Goal: Register for event/course

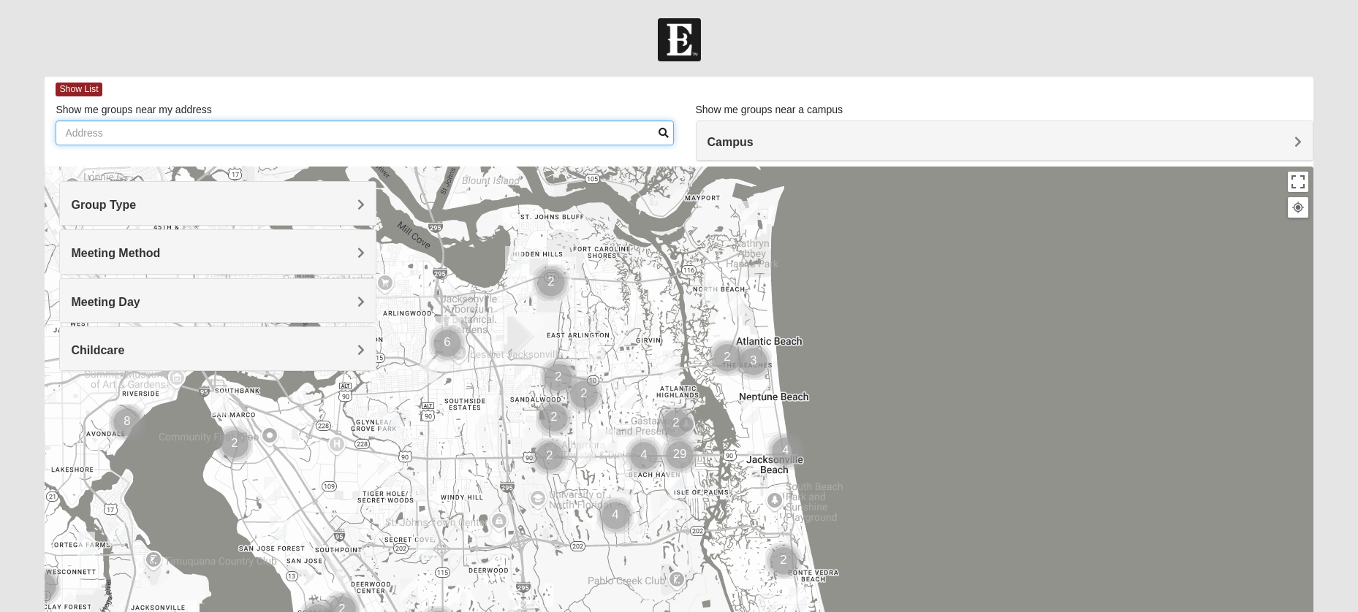
click at [418, 134] on input "Show me groups near my address" at bounding box center [364, 133] width 617 height 25
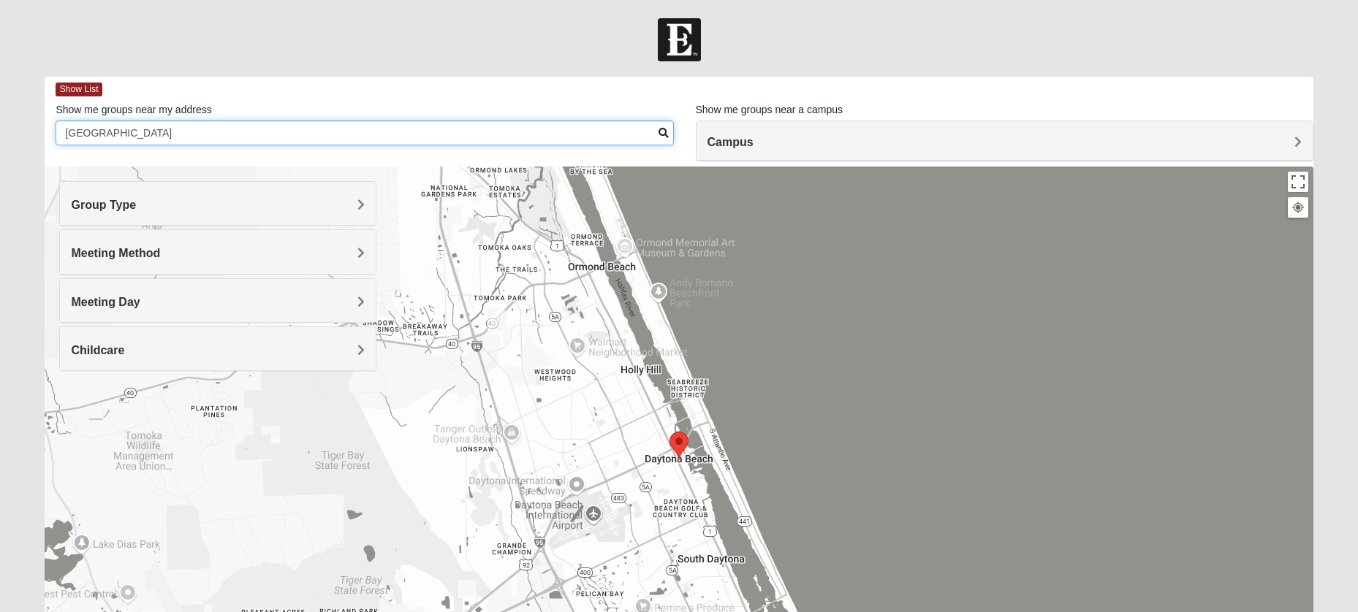
type input "[GEOGRAPHIC_DATA]"
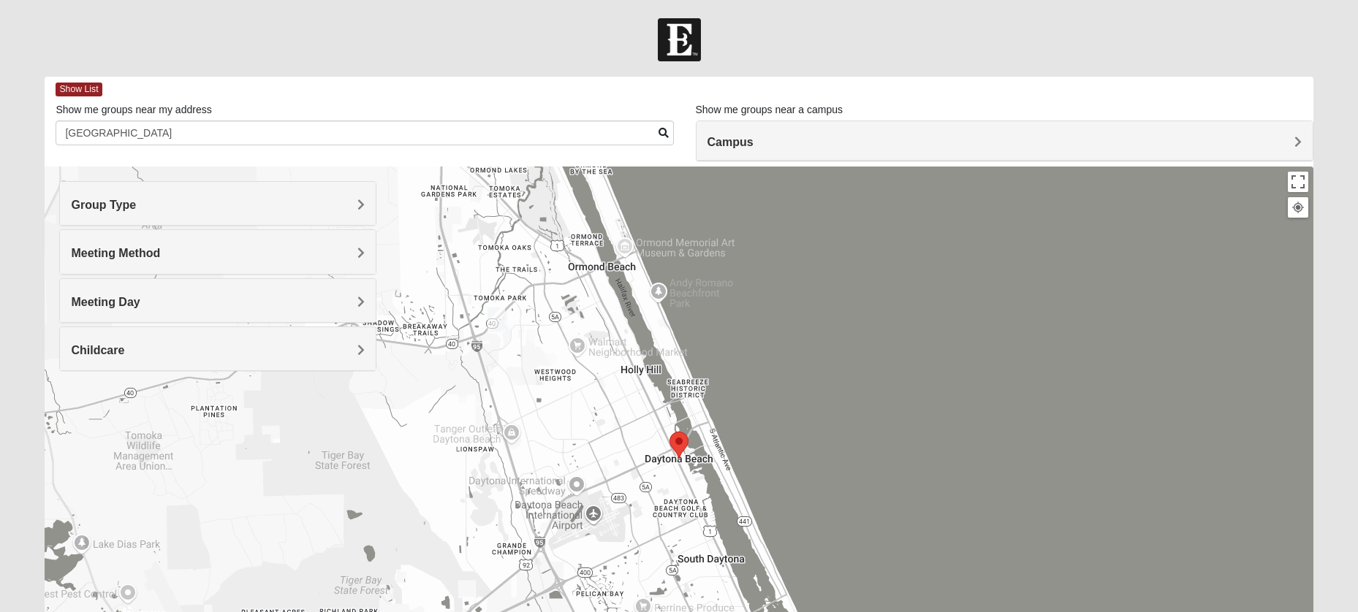
click at [499, 319] on img "Mixed Tracy 32714" at bounding box center [496, 320] width 18 height 24
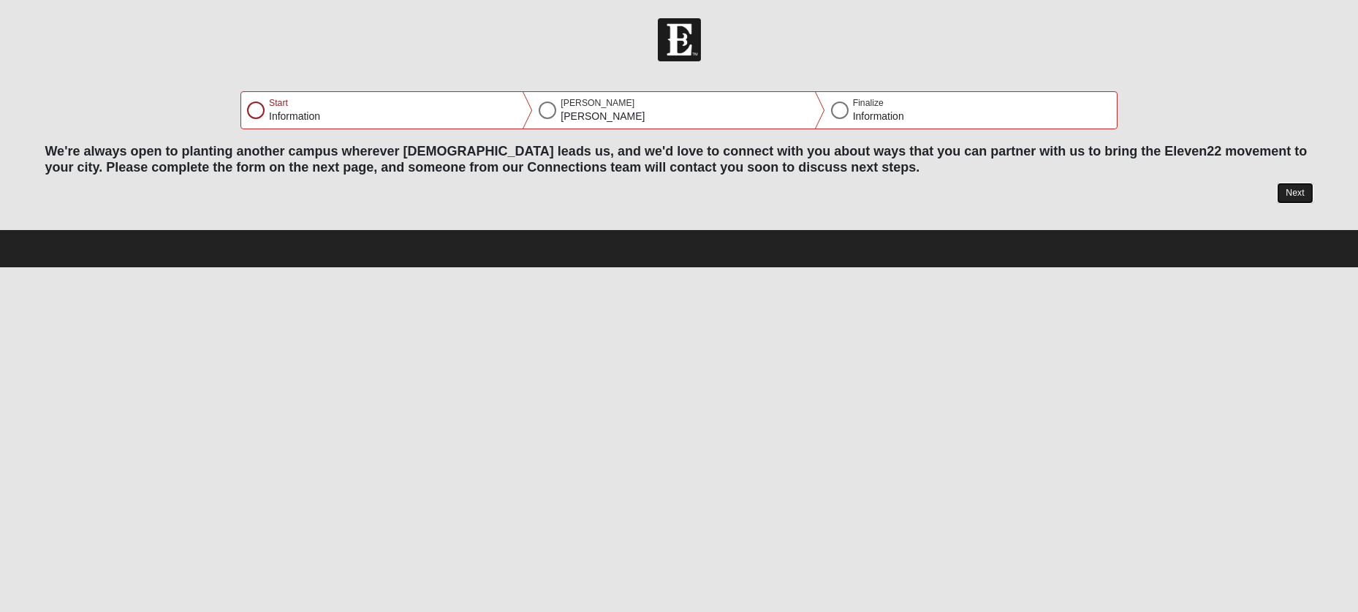
click at [1300, 189] on button "Next" at bounding box center [1294, 193] width 36 height 21
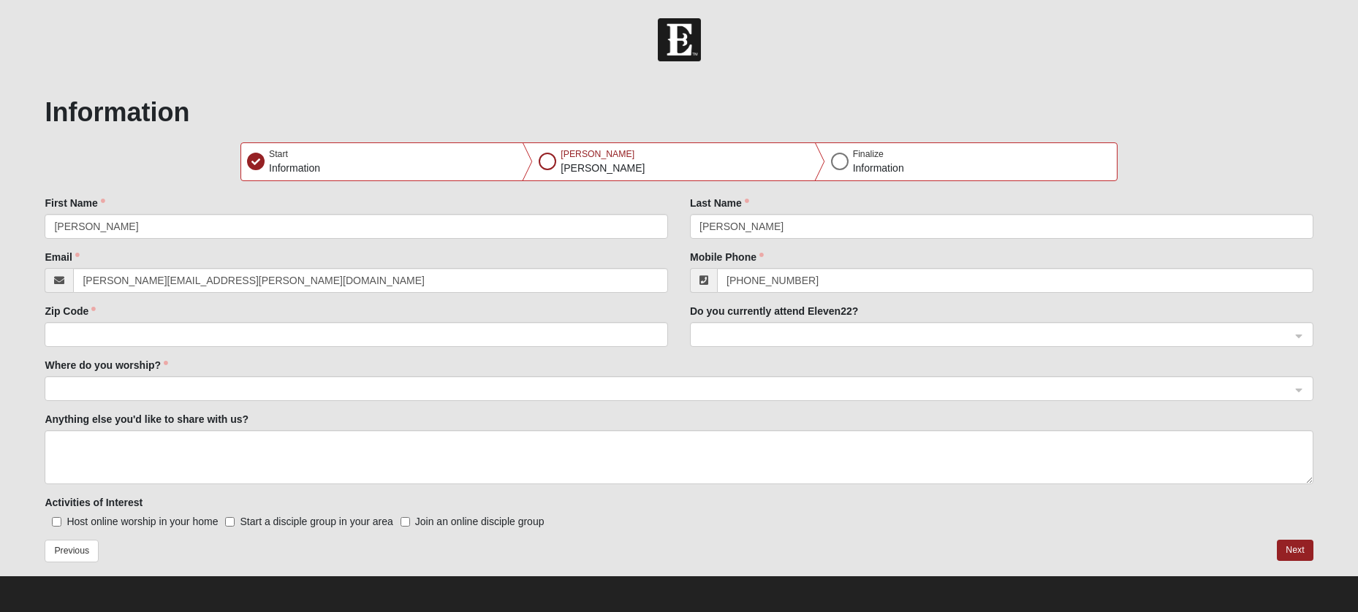
scroll to position [1, 0]
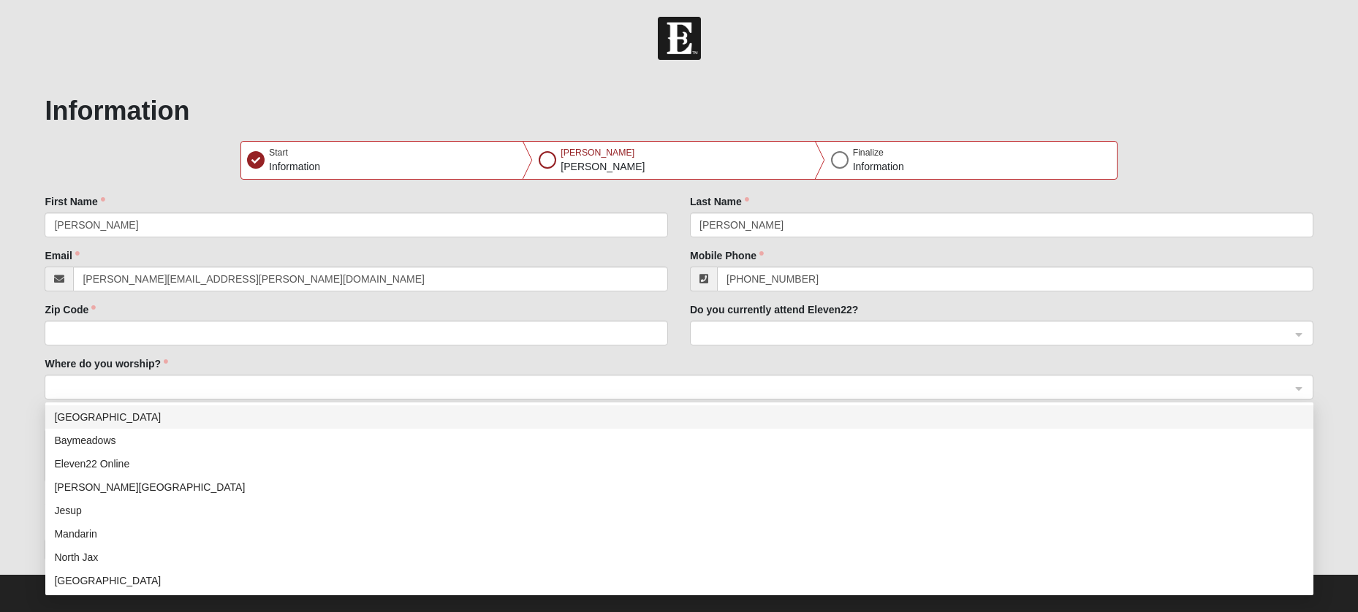
click at [696, 384] on span at bounding box center [672, 388] width 1236 height 16
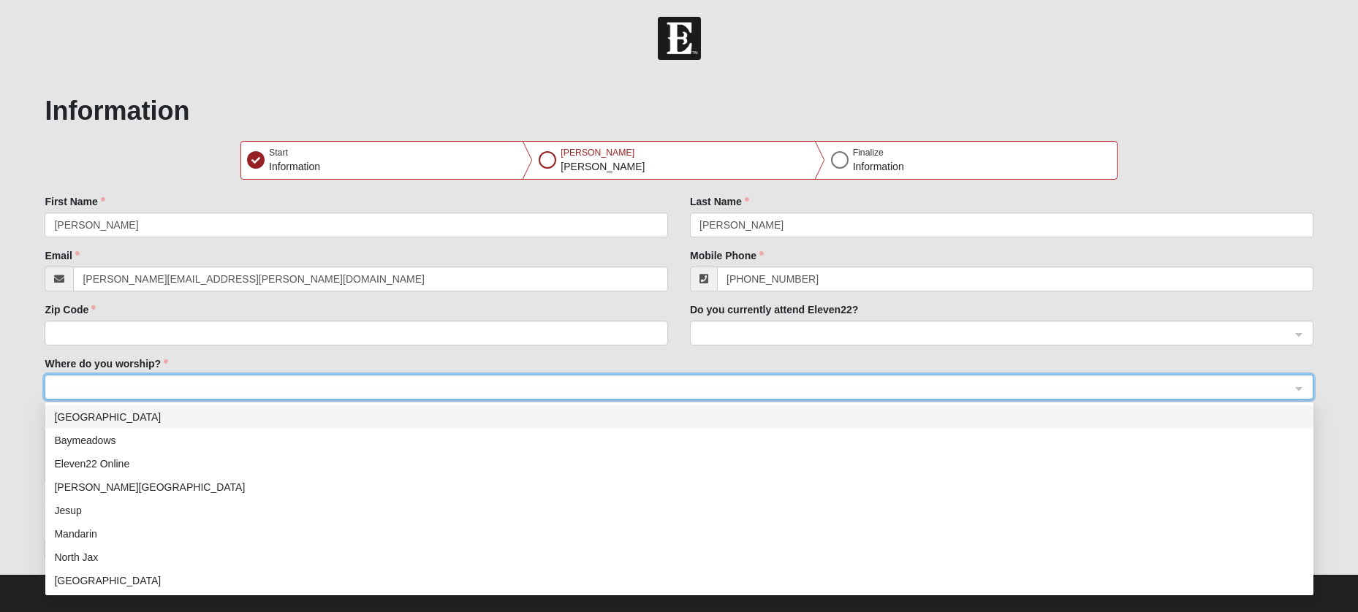
click at [15, 357] on form "Hello [PERSON_NAME] My Account Log Out [GEOGRAPHIC_DATA], [GEOGRAPHIC_DATA] Err…" at bounding box center [679, 314] width 1358 height 595
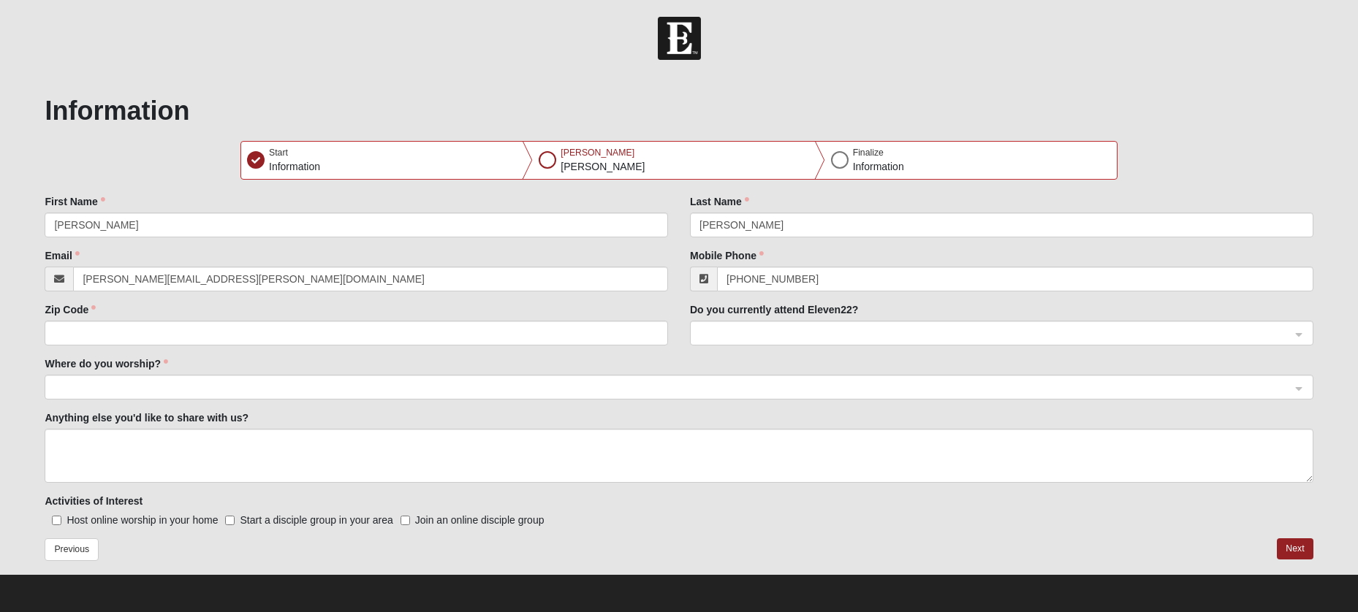
click at [188, 389] on span at bounding box center [672, 388] width 1236 height 16
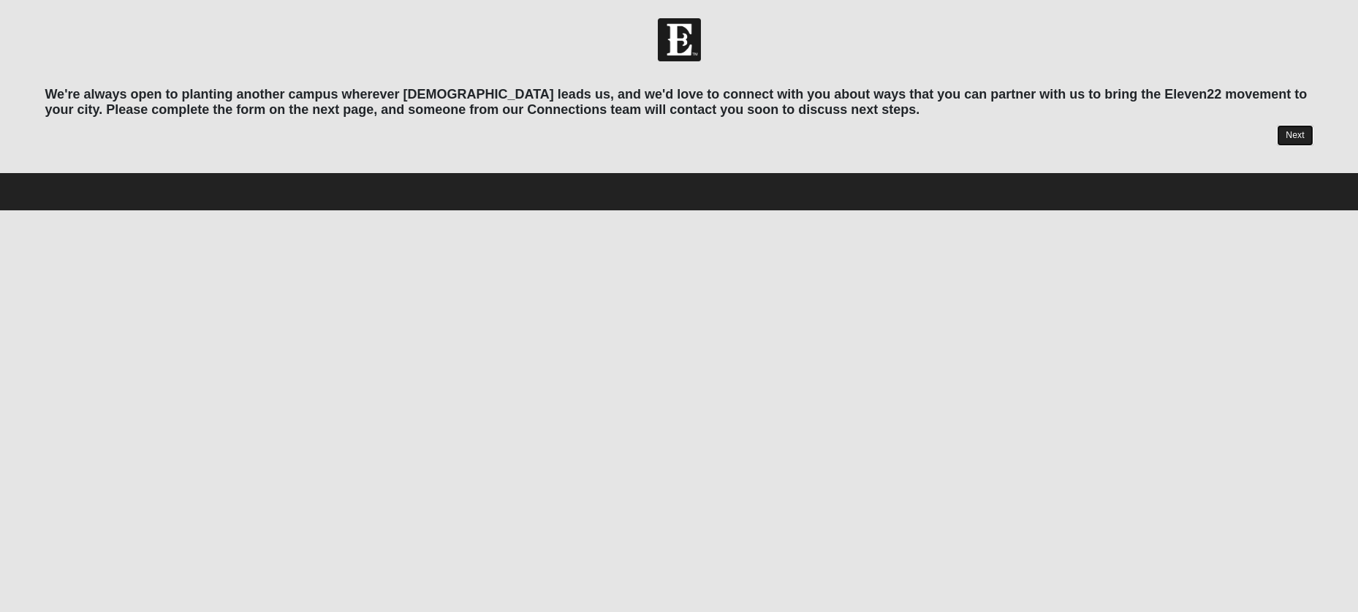
click at [1287, 139] on link "Next" at bounding box center [1294, 135] width 36 height 21
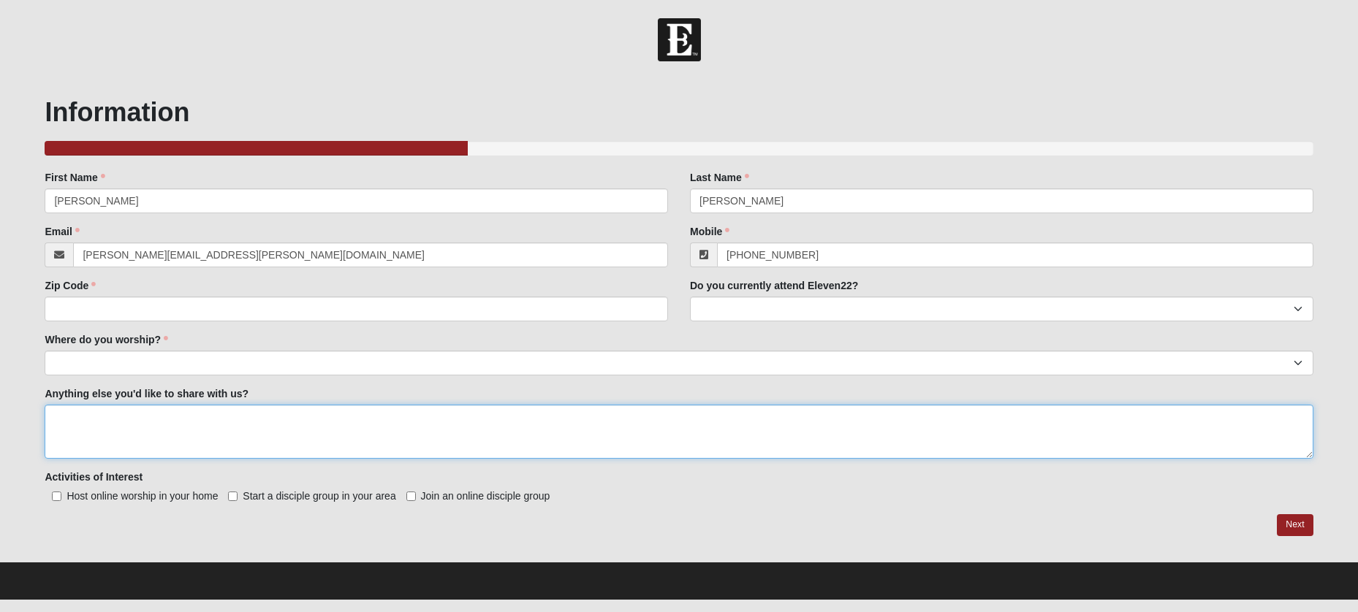
click at [324, 422] on textarea "Anything else you'd like to share with us?" at bounding box center [679, 432] width 1268 height 54
